Goal: Information Seeking & Learning: Find specific fact

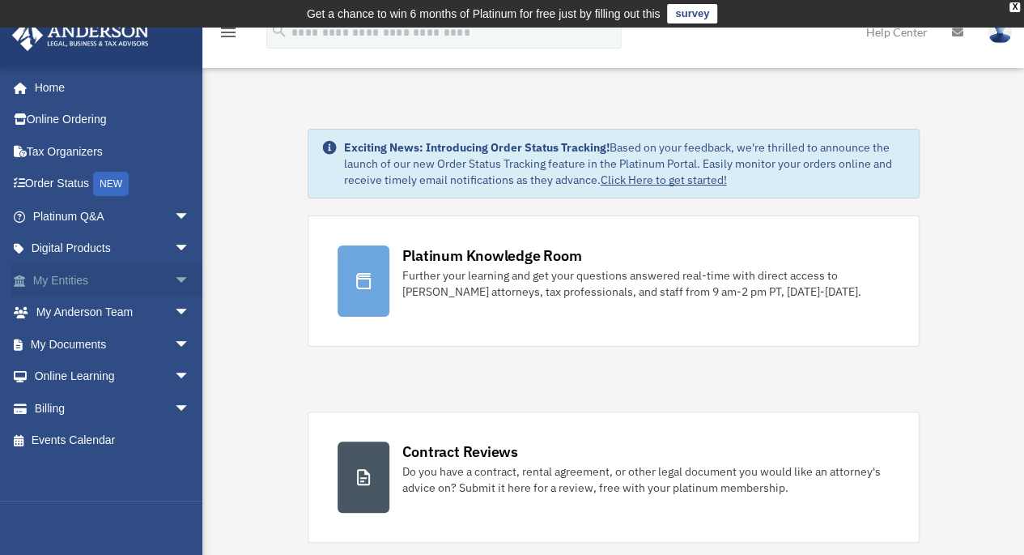
click at [174, 282] on span "arrow_drop_down" at bounding box center [190, 280] width 32 height 33
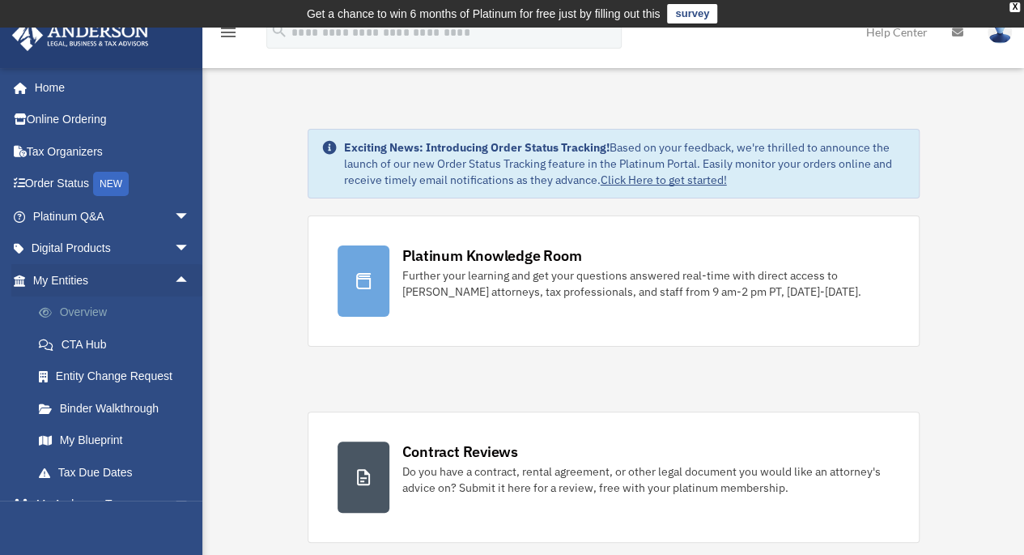
click at [111, 307] on link "Overview" at bounding box center [119, 312] width 192 height 32
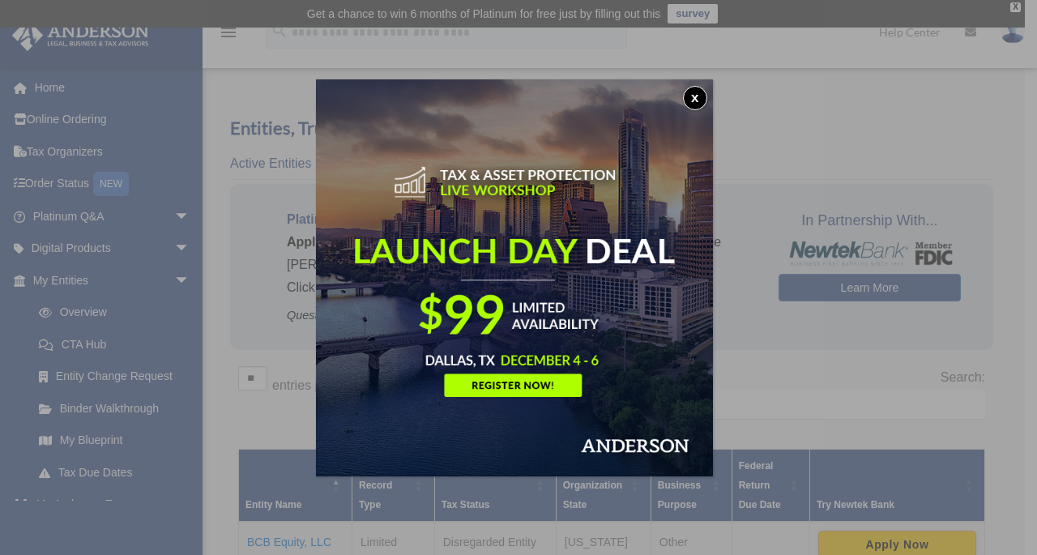
click at [699, 98] on button "x" at bounding box center [695, 98] width 24 height 24
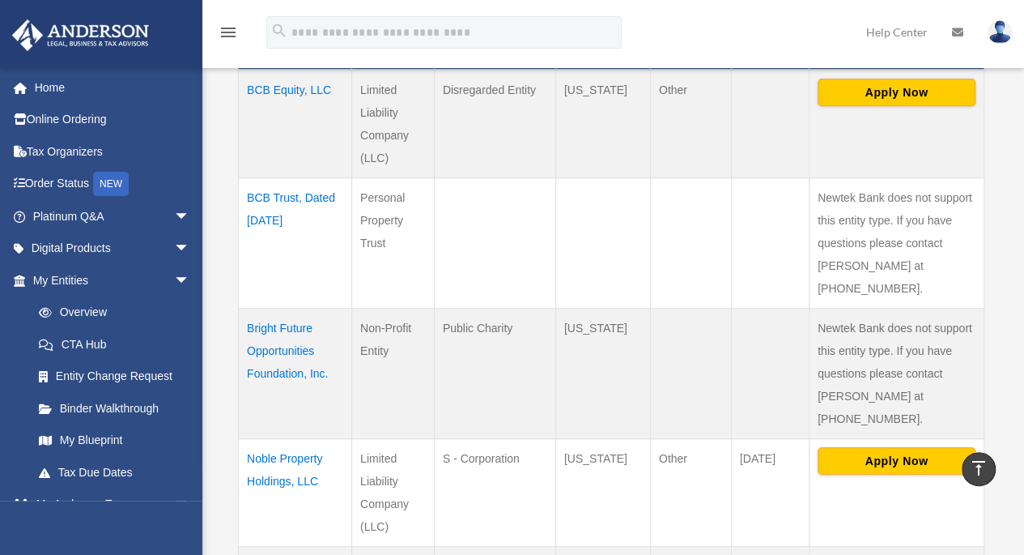
scroll to position [457, 0]
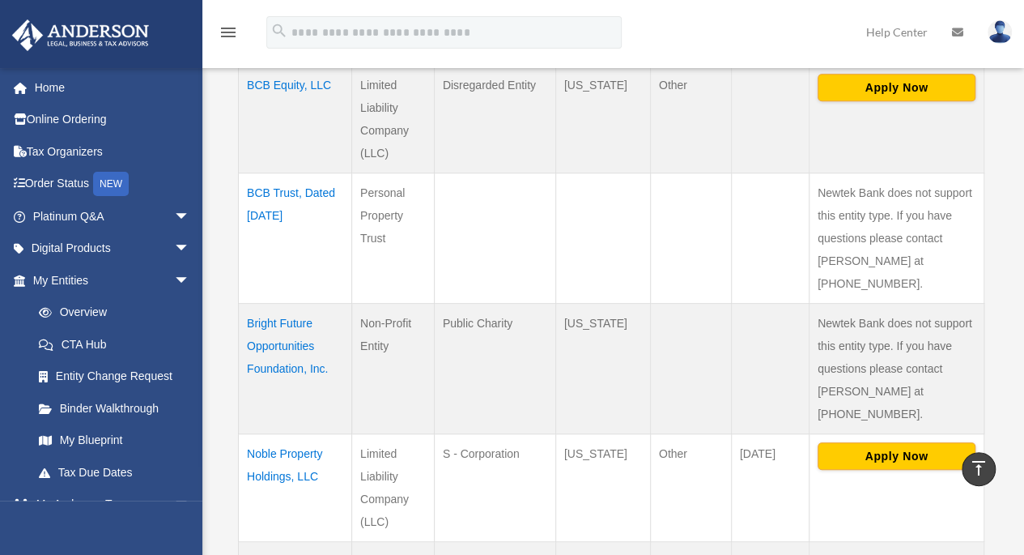
click at [265, 313] on td "Bright Future Opportunities Foundation, Inc." at bounding box center [295, 368] width 113 height 130
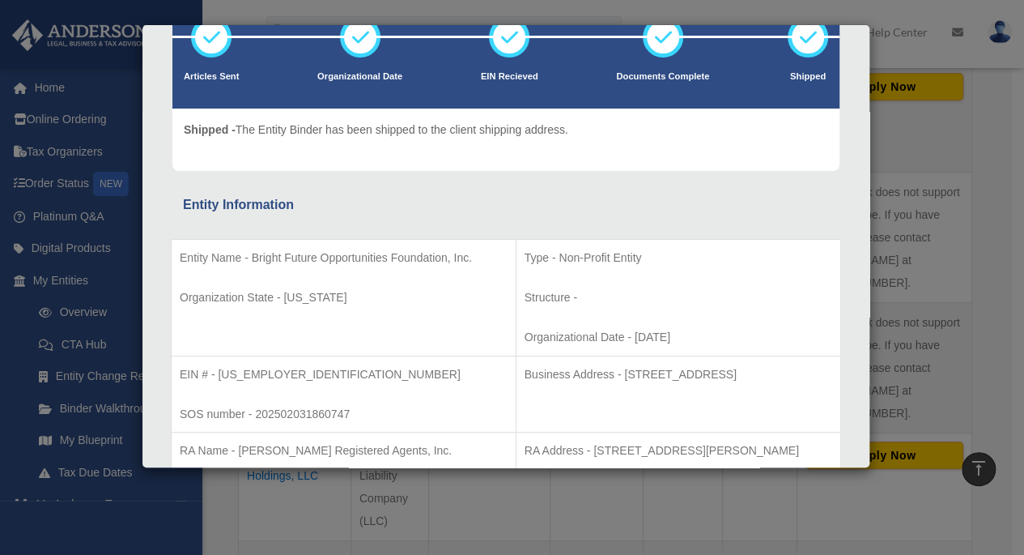
scroll to position [121, 0]
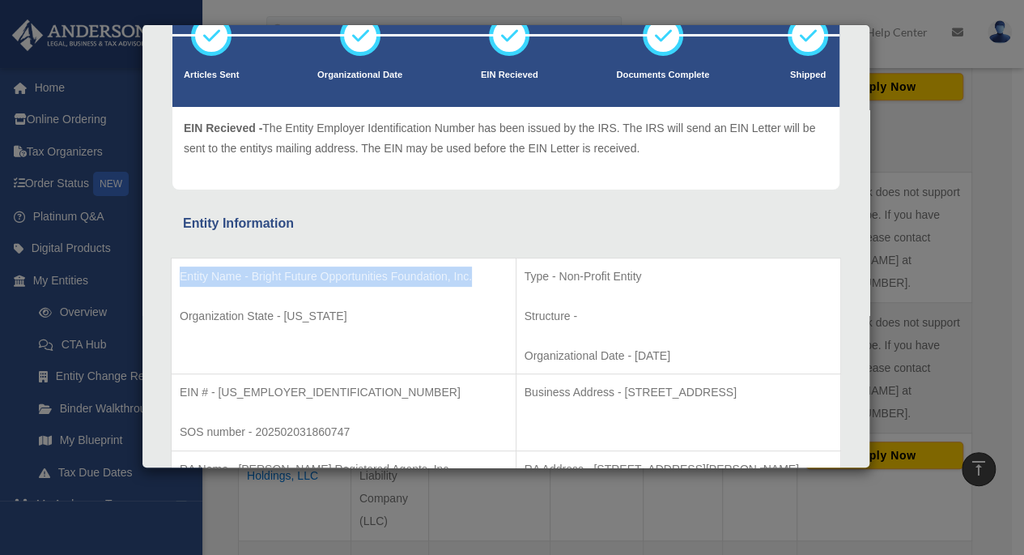
drag, startPoint x: 275, startPoint y: 295, endPoint x: 177, endPoint y: 272, distance: 101.4
click at [177, 272] on td "Entity Name - Bright Future Opportunities Foundation, Inc. Organization State -…" at bounding box center [344, 316] width 345 height 117
copy p "Entity Name - Bright Future Opportunities Foundation, Inc."
drag, startPoint x: 339, startPoint y: 325, endPoint x: 169, endPoint y: 334, distance: 169.5
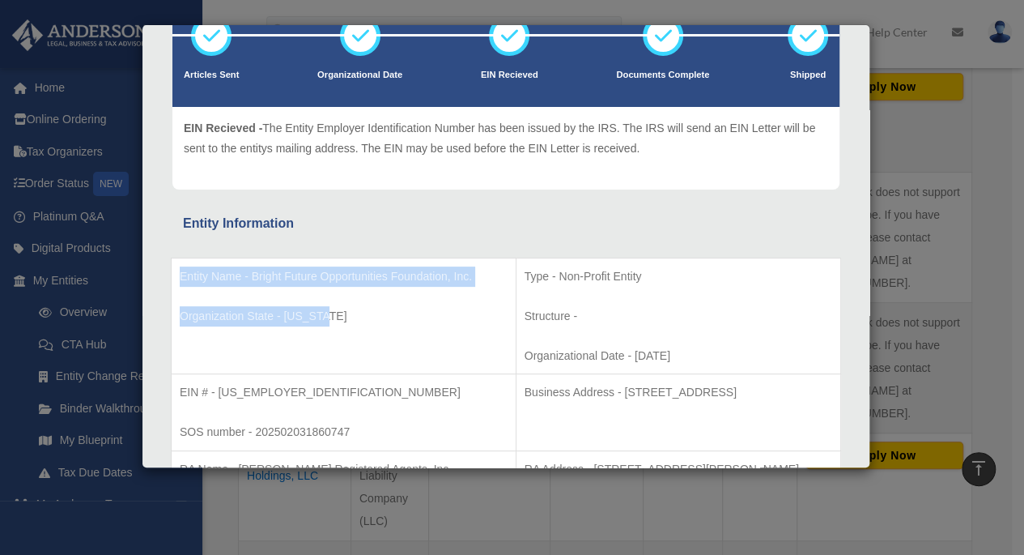
click at [345, 326] on p "Organization State - Indiana" at bounding box center [344, 316] width 328 height 20
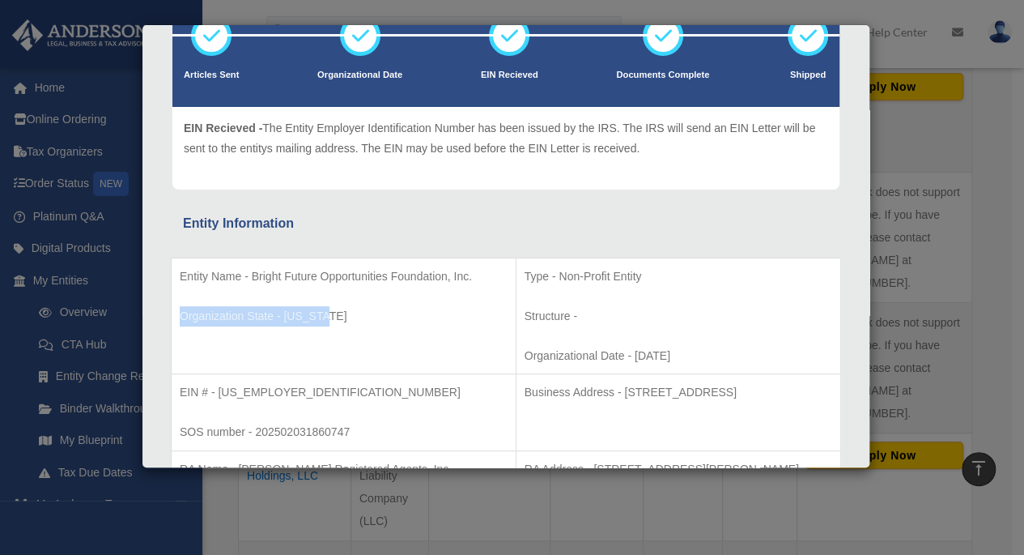
drag, startPoint x: 323, startPoint y: 341, endPoint x: 178, endPoint y: 339, distance: 145.0
click at [178, 339] on td "Entity Name - Bright Future Opportunities Foundation, Inc. Organization State -…" at bounding box center [344, 316] width 345 height 117
copy p "Organization State - Indiana"
drag, startPoint x: 300, startPoint y: 393, endPoint x: 179, endPoint y: 391, distance: 120.7
click at [180, 391] on p "EIN # - 33-3446775" at bounding box center [344, 392] width 328 height 20
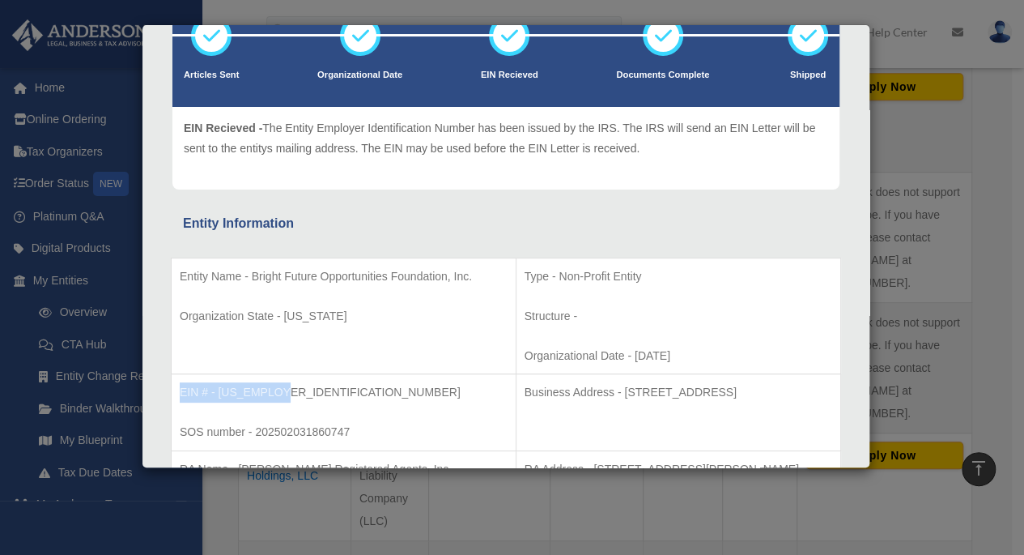
copy p "EIN # - 33-3446775"
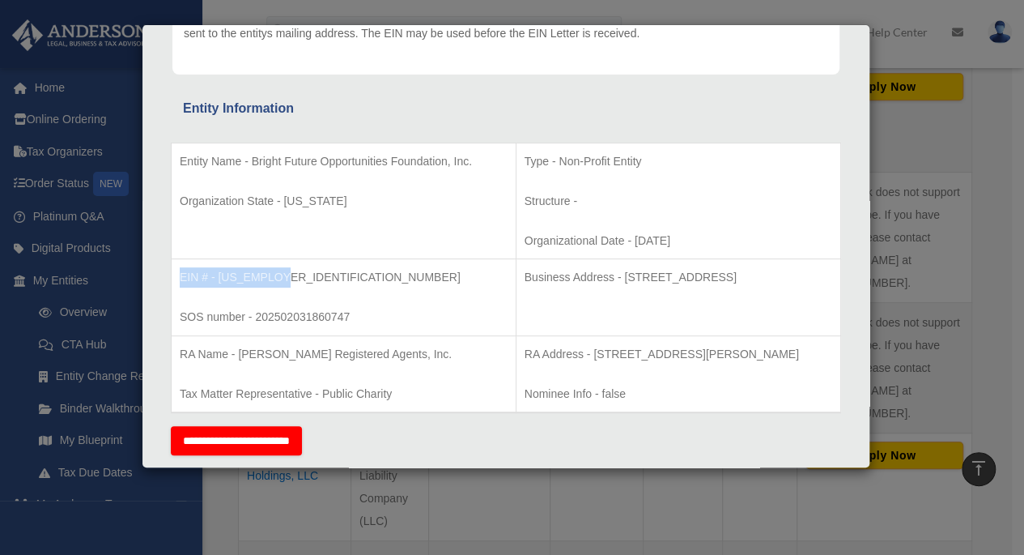
scroll to position [254, 0]
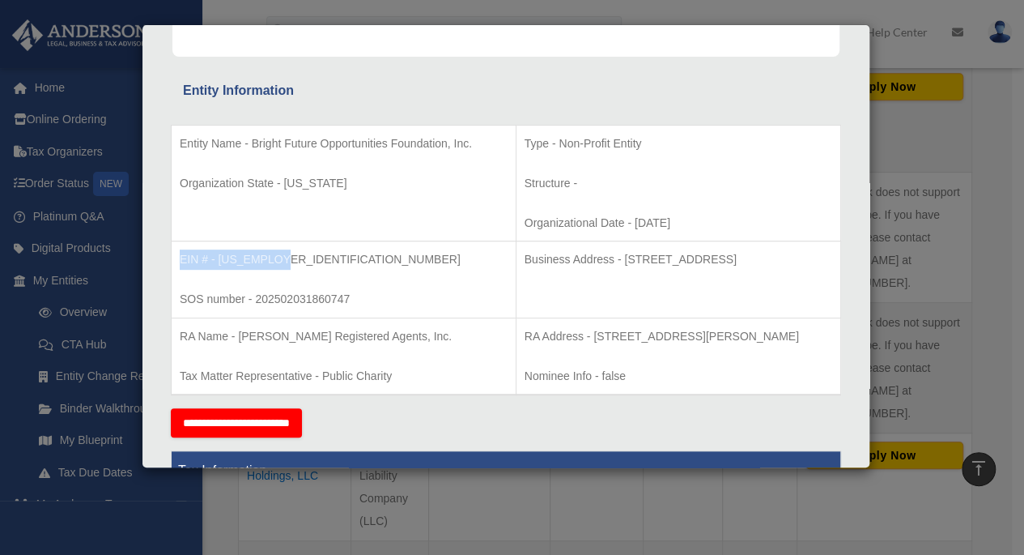
drag, startPoint x: 815, startPoint y: 254, endPoint x: 459, endPoint y: 248, distance: 356.4
click at [525, 249] on p "Business Address - 11650 Olio Road Suite 1000-192 Fishers, IN 46037" at bounding box center [679, 259] width 308 height 20
copy p "Business Address - 11650 Olio Road Suite 1000-192 Fishers, IN 46037"
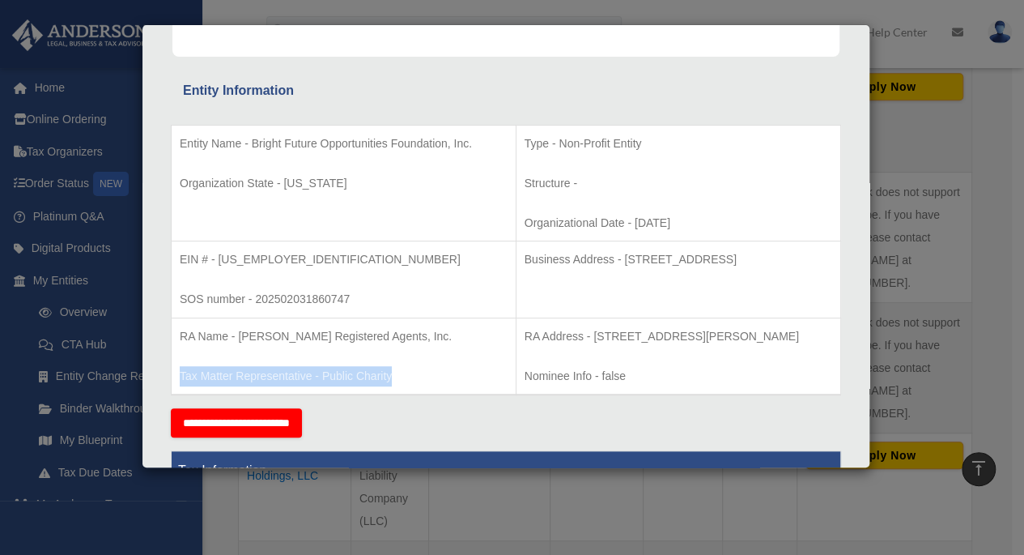
drag, startPoint x: 401, startPoint y: 371, endPoint x: 180, endPoint y: 368, distance: 221.1
click at [180, 368] on p "Tax Matter Representative - Public Charity" at bounding box center [344, 376] width 328 height 20
copy p "Tax Matter Representative - Public Charity"
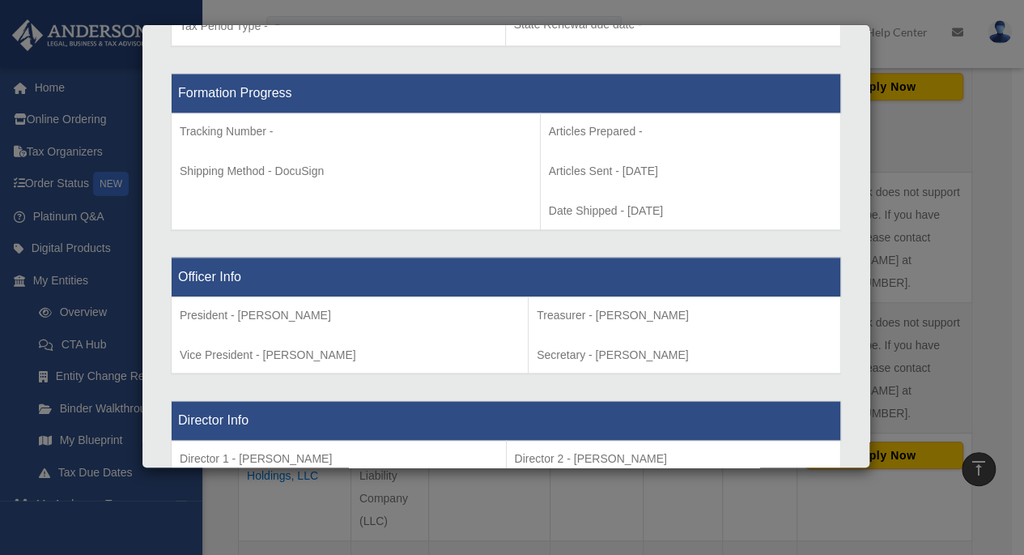
scroll to position [1205, 0]
